Goal: Check status: Check status

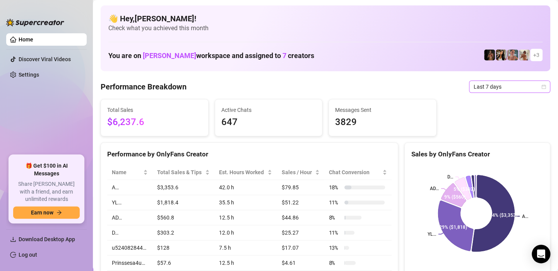
click at [542, 86] on icon "calendar" at bounding box center [544, 86] width 4 height 4
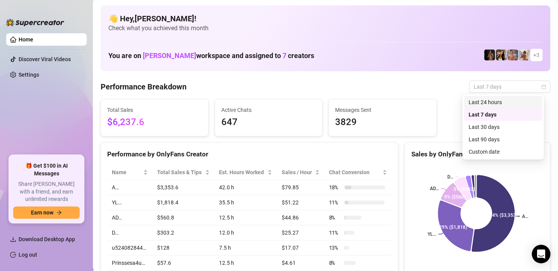
click at [505, 102] on div "Last 24 hours" at bounding box center [503, 102] width 69 height 9
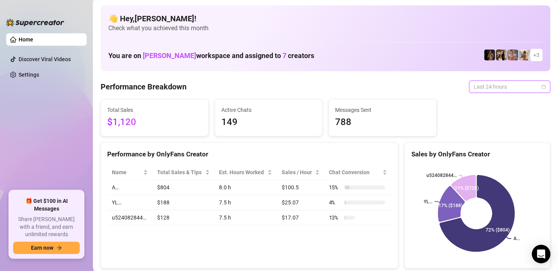
click at [539, 89] on span "Last 24 hours" at bounding box center [510, 87] width 72 height 12
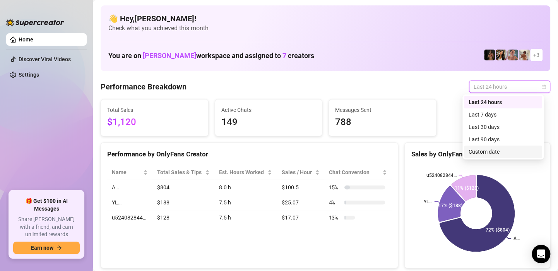
click at [505, 149] on div "Custom date" at bounding box center [503, 152] width 69 height 9
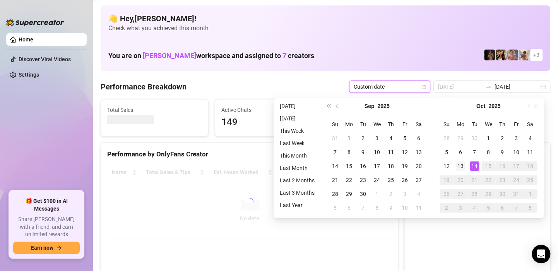
type input "[DATE]"
click at [462, 168] on div "13" at bounding box center [460, 165] width 9 height 9
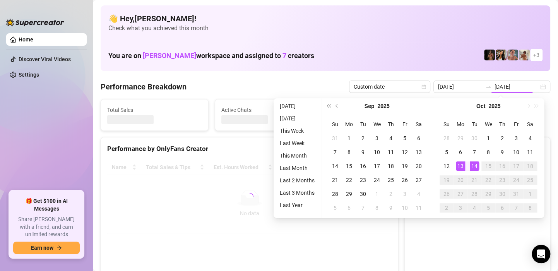
type input "[DATE]"
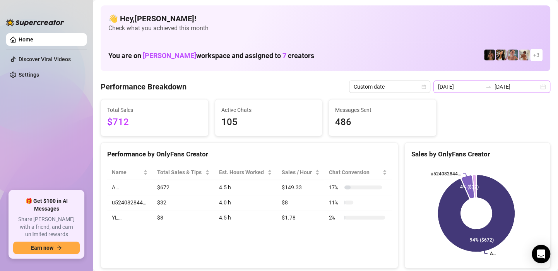
click at [539, 86] on div "[DATE] [DATE]" at bounding box center [492, 87] width 117 height 12
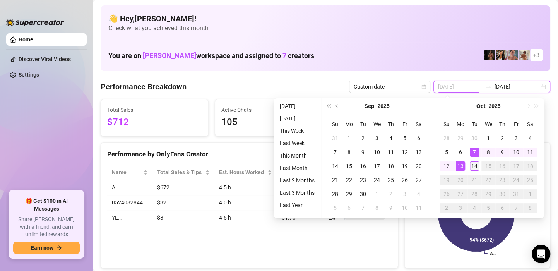
type input "[DATE]"
click at [477, 165] on div "14" at bounding box center [474, 165] width 9 height 9
type input "[DATE]"
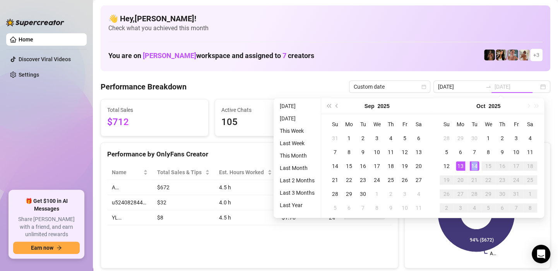
type input "[DATE]"
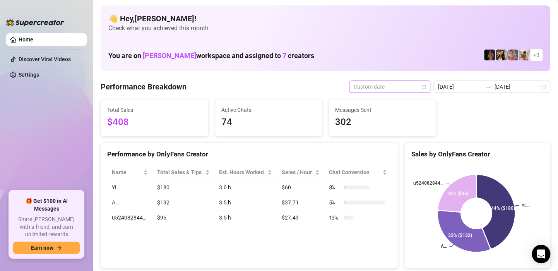
click at [429, 87] on div "Custom date" at bounding box center [389, 87] width 81 height 12
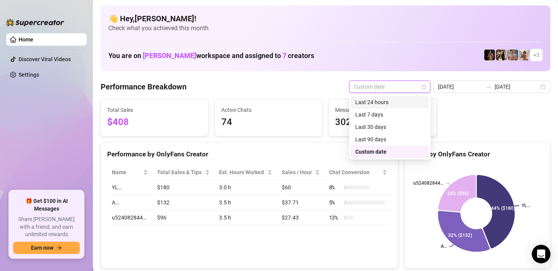
click at [409, 100] on div "Last 24 hours" at bounding box center [389, 102] width 69 height 9
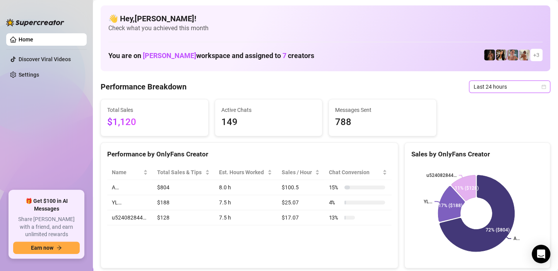
click at [540, 87] on div "Last 24 hours" at bounding box center [509, 87] width 81 height 12
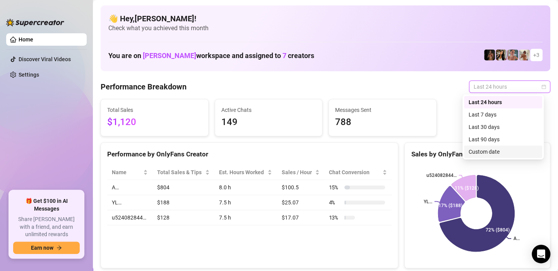
click at [501, 157] on div "Custom date" at bounding box center [503, 152] width 78 height 12
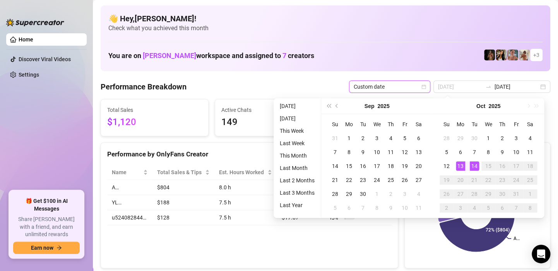
click at [464, 163] on div "13" at bounding box center [460, 165] width 9 height 9
click at [477, 168] on div "14" at bounding box center [474, 165] width 9 height 9
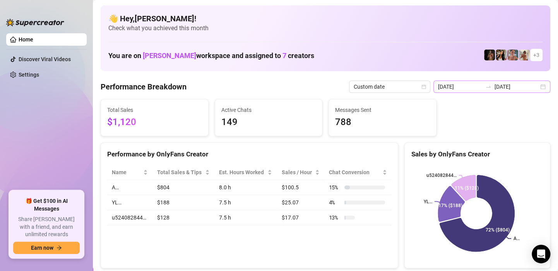
click at [537, 91] on div "[DATE] [DATE]" at bounding box center [492, 87] width 117 height 12
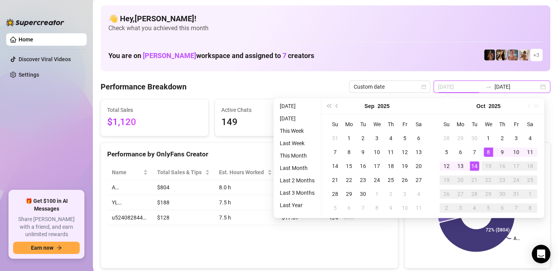
type input "[DATE]"
click at [473, 165] on div "14" at bounding box center [474, 165] width 9 height 9
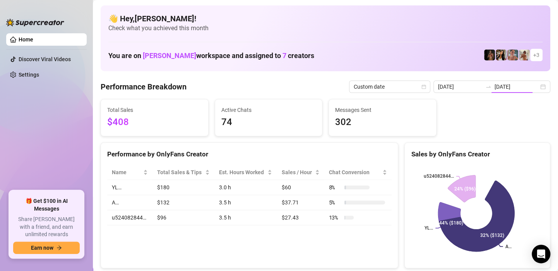
type input "[DATE]"
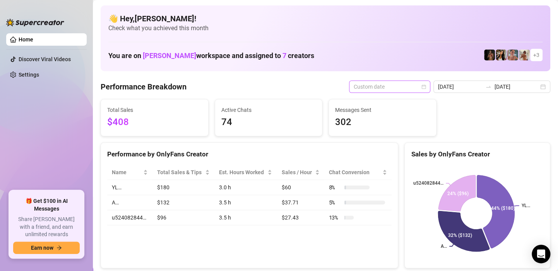
click at [425, 91] on span "Custom date" at bounding box center [390, 87] width 72 height 12
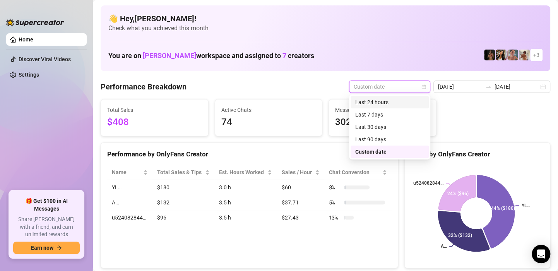
click at [418, 103] on div "Last 24 hours" at bounding box center [389, 102] width 69 height 9
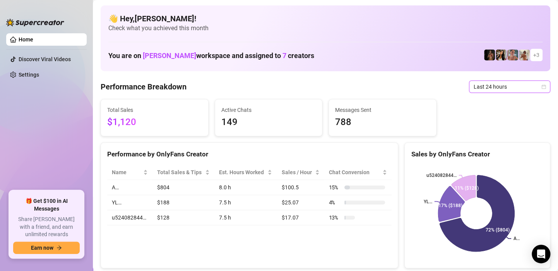
click at [542, 86] on icon "calendar" at bounding box center [544, 86] width 5 height 5
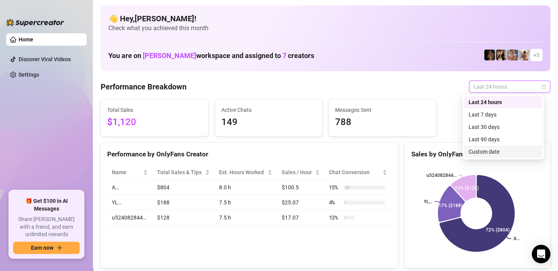
click at [512, 149] on div "Custom date" at bounding box center [503, 152] width 69 height 9
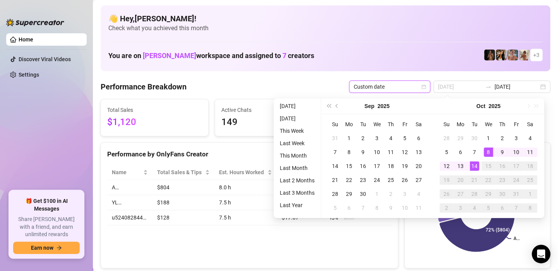
type input "[DATE]"
click at [475, 166] on div "14" at bounding box center [474, 165] width 9 height 9
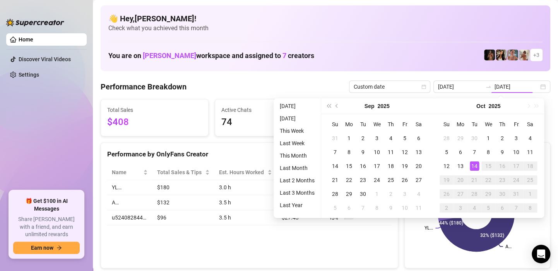
type input "[DATE]"
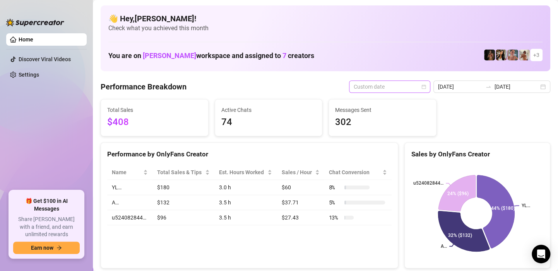
click at [419, 86] on span "Custom date" at bounding box center [390, 87] width 72 height 12
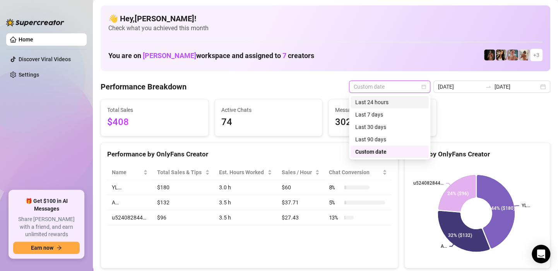
click at [405, 105] on div "Last 24 hours" at bounding box center [389, 102] width 69 height 9
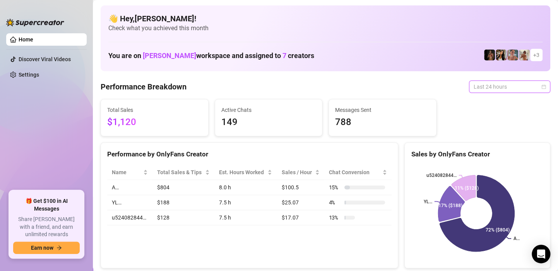
click at [541, 88] on div "Last 24 hours" at bounding box center [509, 87] width 81 height 12
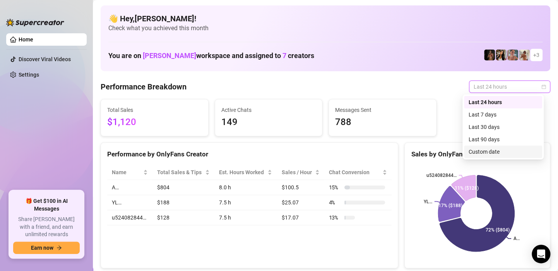
click at [509, 153] on div "Custom date" at bounding box center [503, 152] width 69 height 9
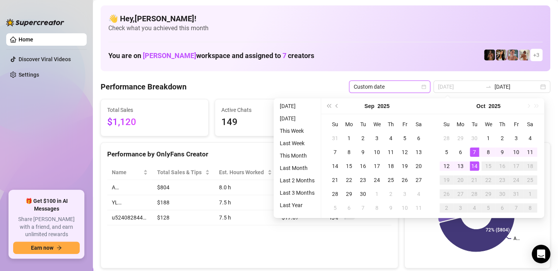
type input "[DATE]"
click at [476, 164] on div "14" at bounding box center [474, 165] width 9 height 9
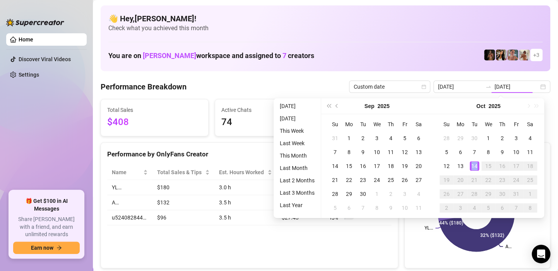
type input "[DATE]"
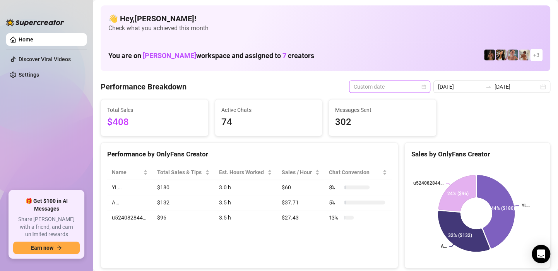
click at [427, 89] on div "Custom date" at bounding box center [389, 87] width 81 height 12
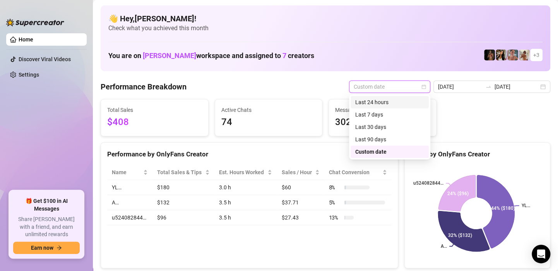
click at [407, 100] on div "Last 24 hours" at bounding box center [389, 102] width 69 height 9
